Goal: Entertainment & Leisure: Consume media (video, audio)

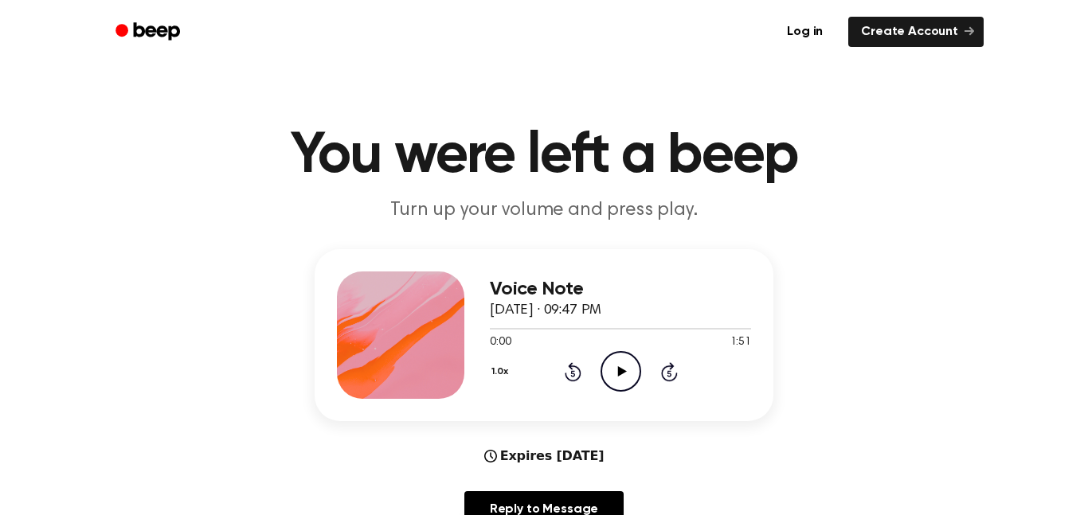
click at [635, 371] on icon "Play Audio" at bounding box center [621, 371] width 41 height 41
click at [573, 374] on icon at bounding box center [572, 373] width 4 height 6
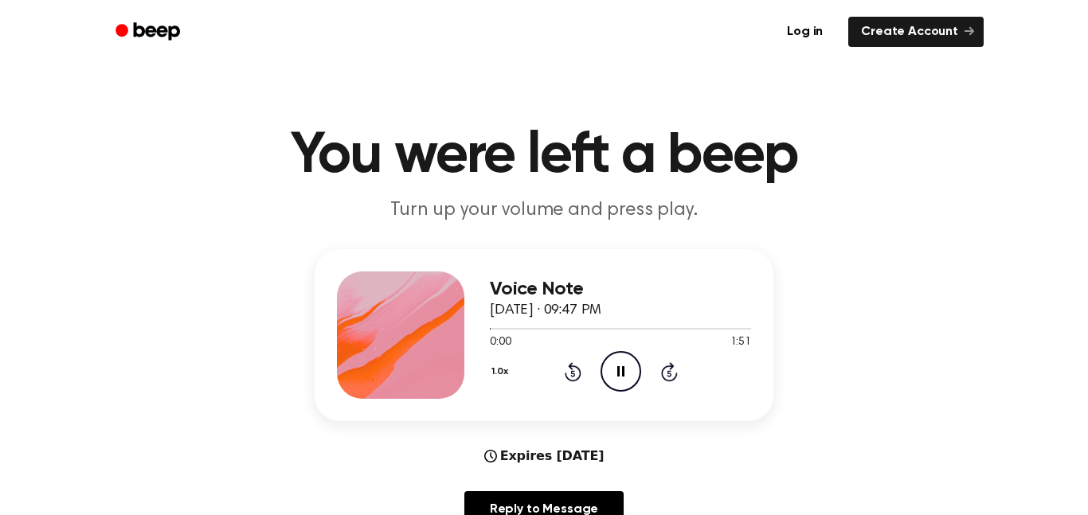
click at [648, 367] on div "1.0x Rewind 5 seconds Pause Audio Skip 5 seconds" at bounding box center [620, 371] width 261 height 41
click at [629, 374] on icon "Pause Audio" at bounding box center [621, 371] width 41 height 41
click at [581, 380] on icon "Rewind 5 seconds" at bounding box center [573, 372] width 18 height 21
click at [581, 378] on icon "Rewind 5 seconds" at bounding box center [573, 372] width 18 height 21
click at [596, 377] on div "1.0x Rewind 5 seconds Play Audio Skip 5 seconds" at bounding box center [620, 371] width 261 height 41
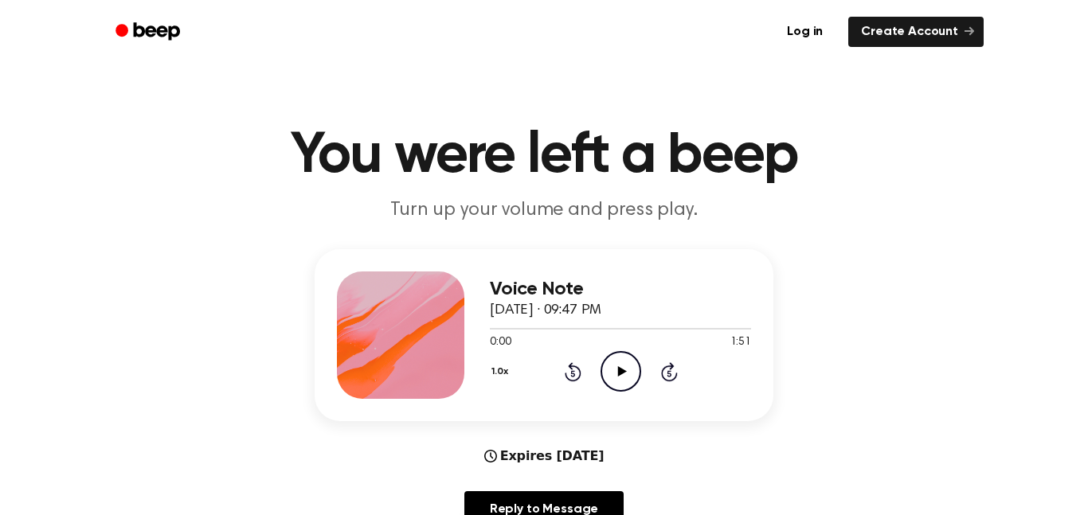
click at [625, 362] on icon "Play Audio" at bounding box center [621, 371] width 41 height 41
click at [624, 364] on icon "Pause Audio" at bounding box center [621, 371] width 41 height 41
click at [616, 355] on icon "Play Audio" at bounding box center [621, 371] width 41 height 41
click at [570, 366] on icon at bounding box center [573, 371] width 17 height 19
click at [564, 377] on icon "Rewind 5 seconds" at bounding box center [573, 372] width 18 height 21
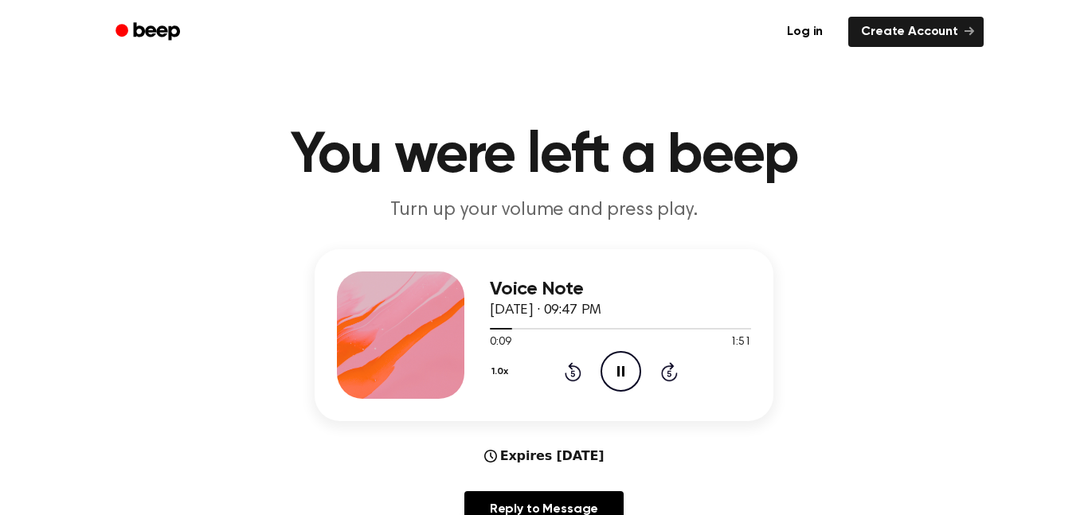
click at [569, 382] on icon "Rewind 5 seconds" at bounding box center [573, 372] width 18 height 21
click at [573, 374] on icon at bounding box center [572, 373] width 4 height 6
click at [573, 374] on icon "Rewind 5 seconds" at bounding box center [573, 372] width 18 height 21
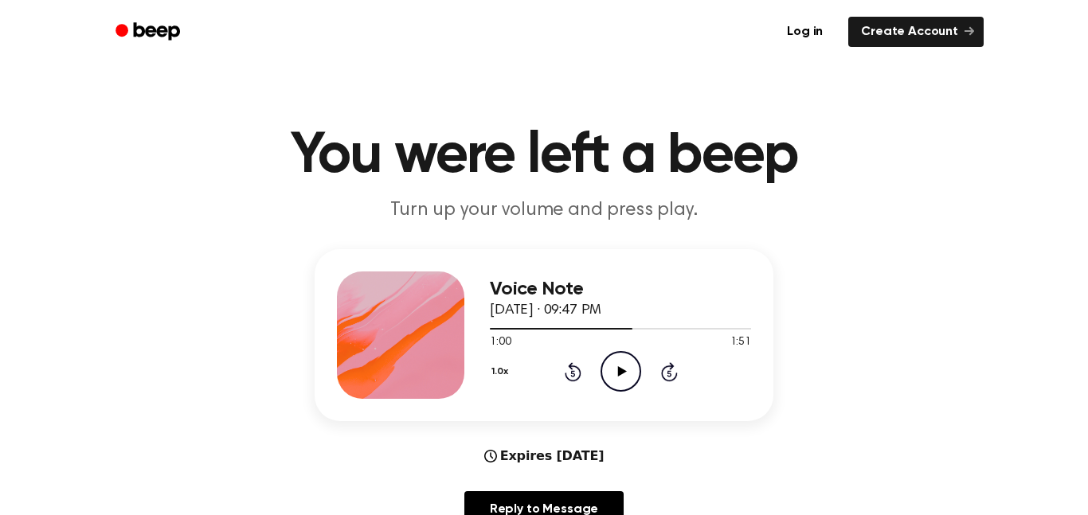
click at [574, 371] on icon at bounding box center [572, 373] width 4 height 6
click at [581, 376] on icon at bounding box center [573, 371] width 17 height 19
click at [572, 382] on div "1.0x Rewind 5 seconds Play Audio Skip 5 seconds" at bounding box center [620, 371] width 261 height 41
click at [568, 369] on icon "Rewind 5 seconds" at bounding box center [573, 372] width 18 height 21
click at [603, 386] on icon "Play Audio" at bounding box center [621, 371] width 41 height 41
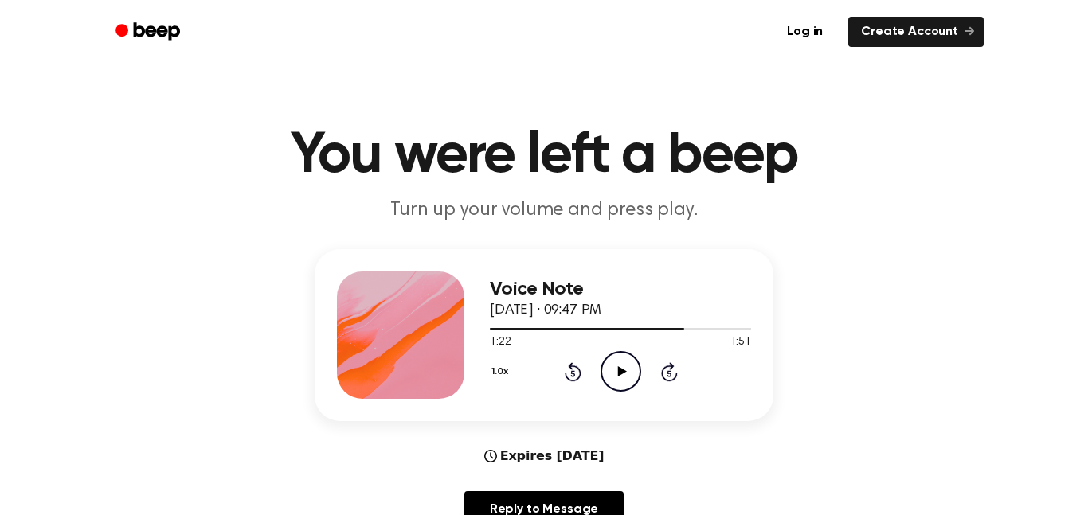
click at [569, 379] on icon at bounding box center [573, 371] width 17 height 19
click at [573, 374] on icon at bounding box center [572, 373] width 4 height 6
click at [578, 372] on icon "Rewind 5 seconds" at bounding box center [573, 372] width 18 height 21
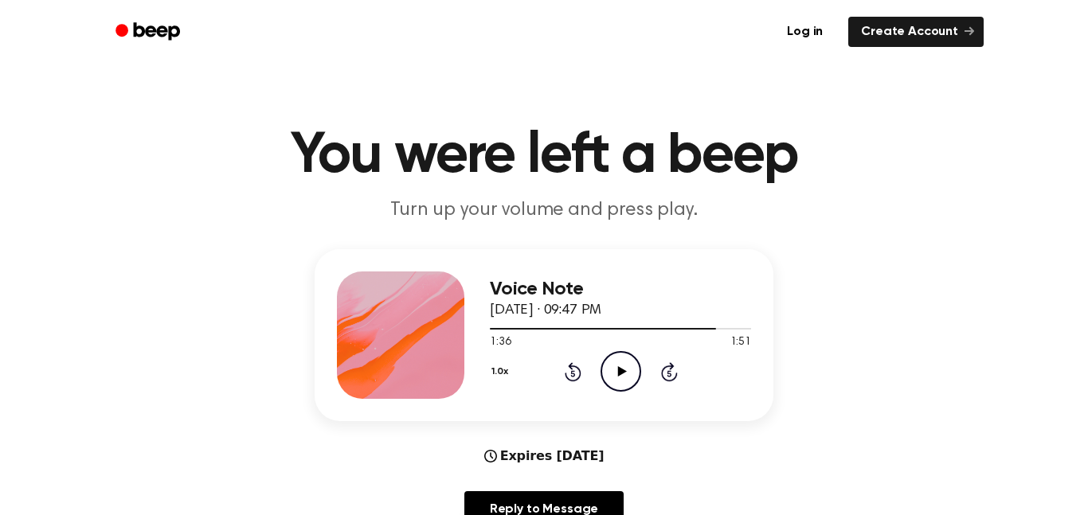
click at [578, 377] on icon "Rewind 5 seconds" at bounding box center [573, 372] width 18 height 21
click at [582, 379] on div "1.0x Rewind 5 seconds Play Audio Skip 5 seconds" at bounding box center [620, 371] width 261 height 41
click at [573, 374] on icon at bounding box center [572, 373] width 4 height 6
click at [580, 372] on icon at bounding box center [573, 371] width 17 height 19
click at [576, 378] on icon "Rewind 5 seconds" at bounding box center [573, 372] width 18 height 21
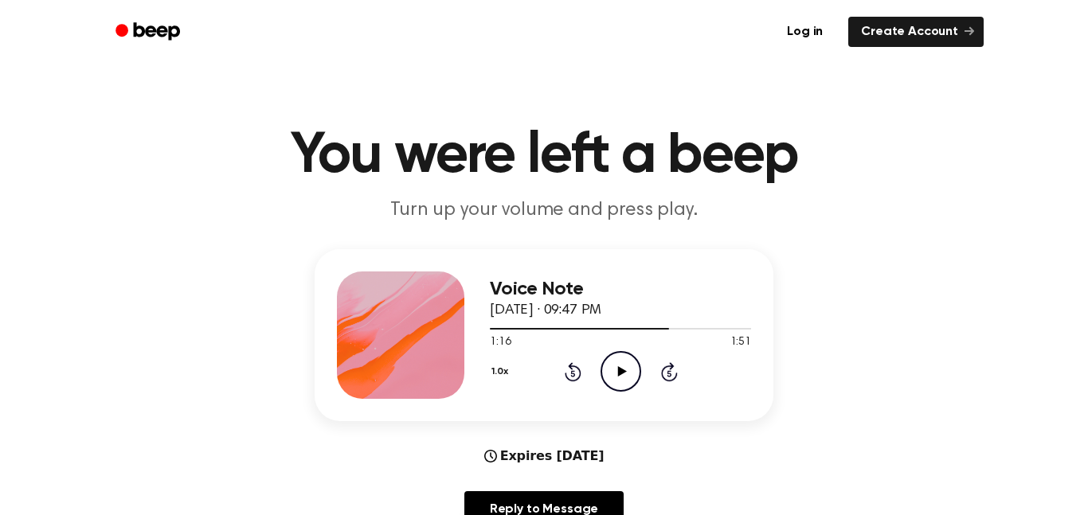
click at [641, 389] on icon "Play Audio" at bounding box center [621, 371] width 41 height 41
click at [576, 381] on icon at bounding box center [573, 371] width 17 height 19
click at [577, 378] on icon "Rewind 5 seconds" at bounding box center [573, 372] width 18 height 21
click at [577, 380] on icon at bounding box center [573, 371] width 17 height 19
click at [572, 371] on icon at bounding box center [572, 373] width 4 height 6
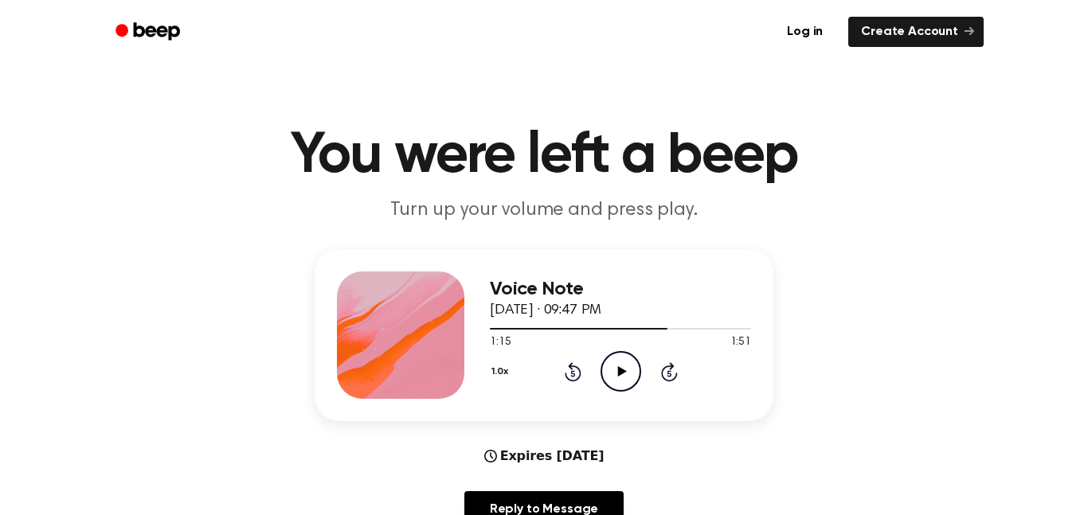
click at [573, 374] on icon at bounding box center [572, 373] width 4 height 6
click at [581, 370] on icon "Rewind 5 seconds" at bounding box center [573, 372] width 18 height 21
click at [578, 374] on icon "Rewind 5 seconds" at bounding box center [573, 372] width 18 height 21
click at [578, 379] on icon at bounding box center [573, 371] width 17 height 19
click at [574, 374] on icon at bounding box center [572, 373] width 4 height 6
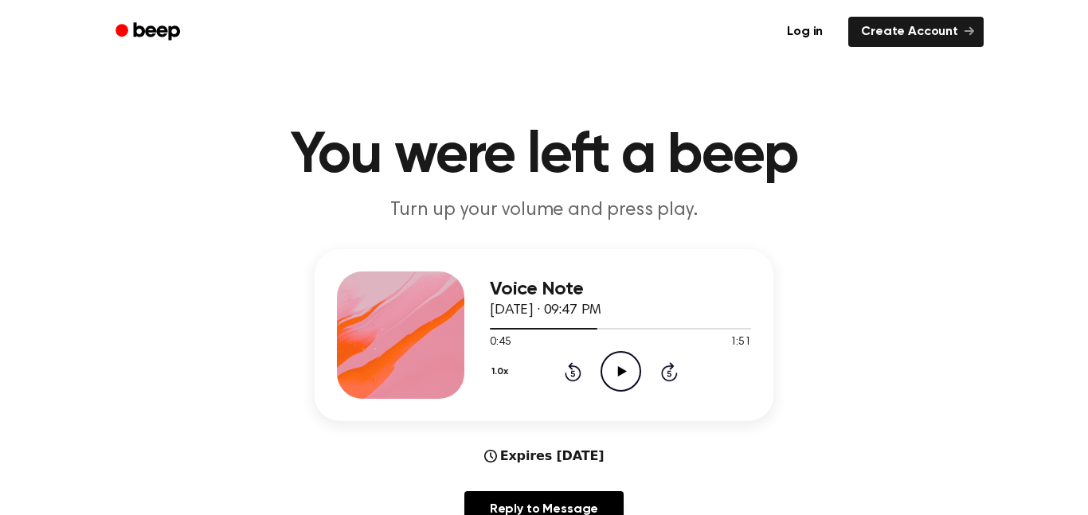
click at [575, 380] on icon at bounding box center [573, 371] width 17 height 19
click at [576, 382] on icon at bounding box center [573, 371] width 17 height 19
click at [576, 394] on div "Voice Note [DATE] · 09:47 PM 0:35 1:51 Your browser does not support the [objec…" at bounding box center [620, 335] width 261 height 127
click at [575, 382] on div "1.0x Rewind 5 seconds Play Audio Skip 5 seconds" at bounding box center [620, 371] width 261 height 41
click at [573, 374] on icon at bounding box center [572, 373] width 4 height 6
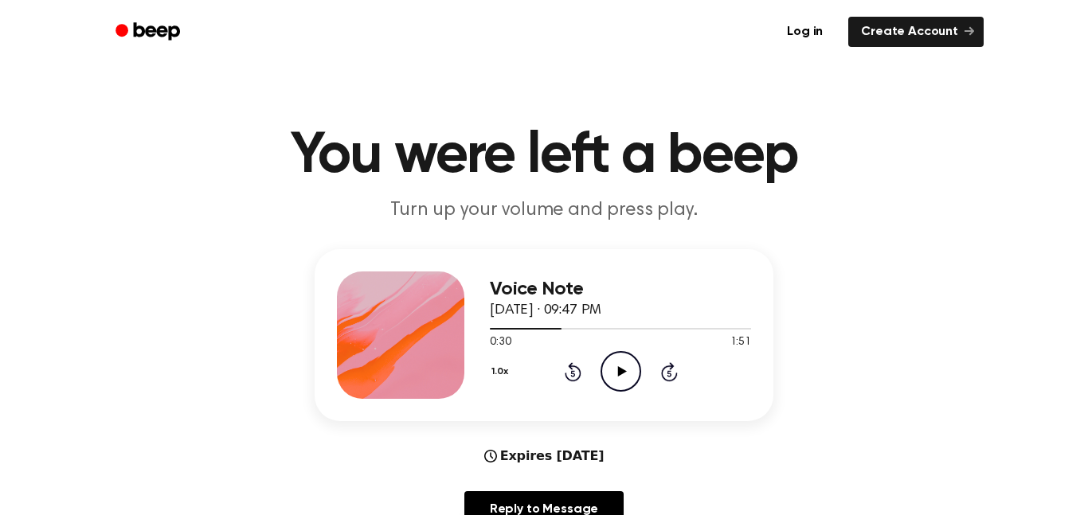
click at [573, 374] on icon at bounding box center [572, 373] width 4 height 6
click at [578, 372] on icon "Rewind 5 seconds" at bounding box center [573, 372] width 18 height 21
click at [590, 369] on div "1.0x Rewind 5 seconds Play Audio Skip 5 seconds" at bounding box center [620, 371] width 261 height 41
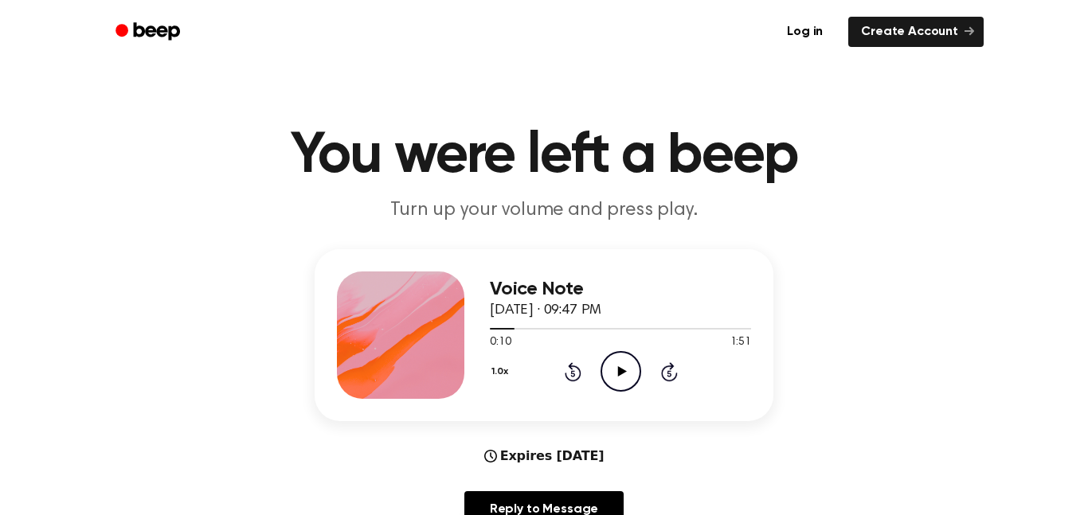
click at [581, 370] on icon "Rewind 5 seconds" at bounding box center [573, 372] width 18 height 21
click at [580, 373] on icon at bounding box center [573, 371] width 17 height 19
click at [573, 374] on icon at bounding box center [572, 373] width 4 height 6
click at [623, 366] on icon "Play Audio" at bounding box center [621, 371] width 41 height 41
